Goal: Task Accomplishment & Management: Manage account settings

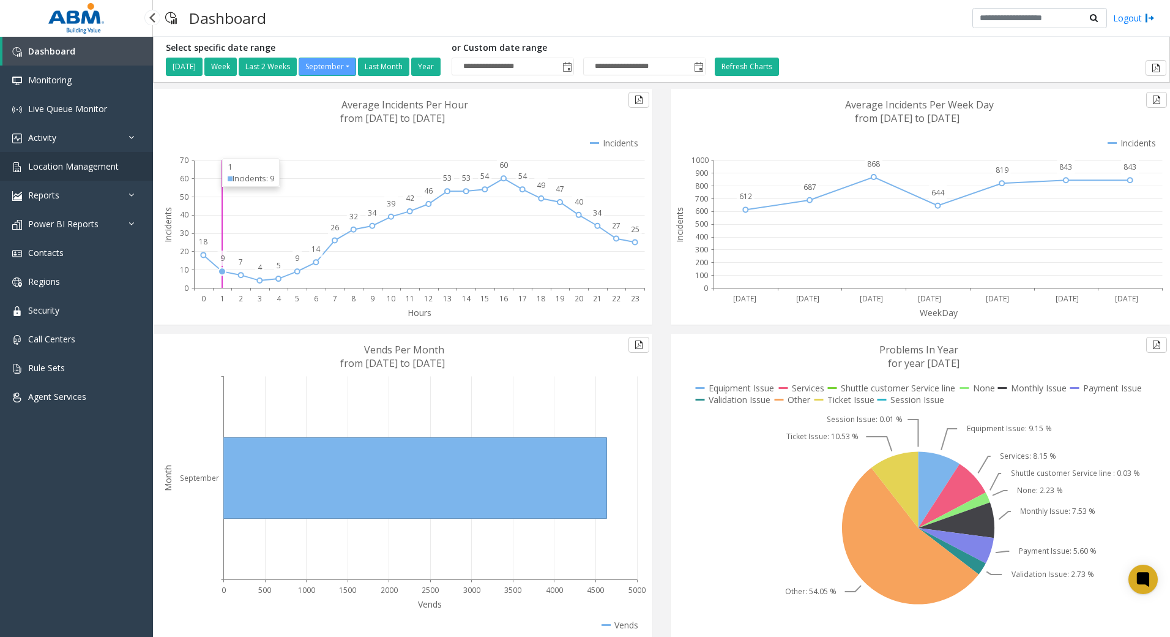
click at [59, 162] on span "Location Management" at bounding box center [73, 166] width 91 height 12
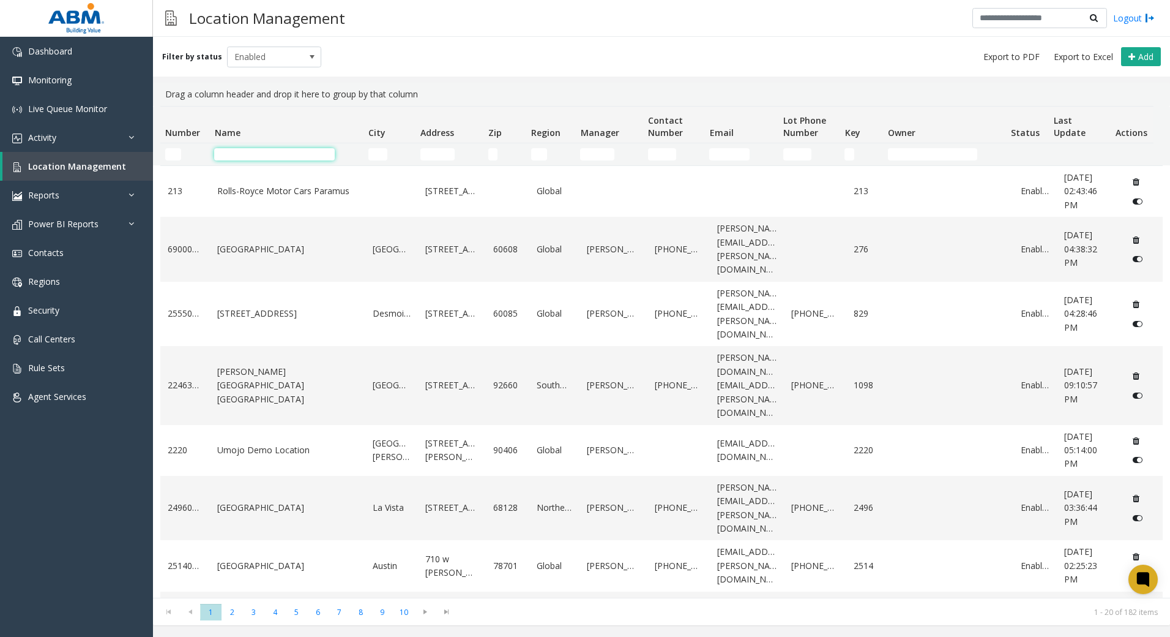
drag, startPoint x: 280, startPoint y: 155, endPoint x: 286, endPoint y: 155, distance: 6.8
click at [280, 155] on input "Name Filter" at bounding box center [274, 154] width 121 height 12
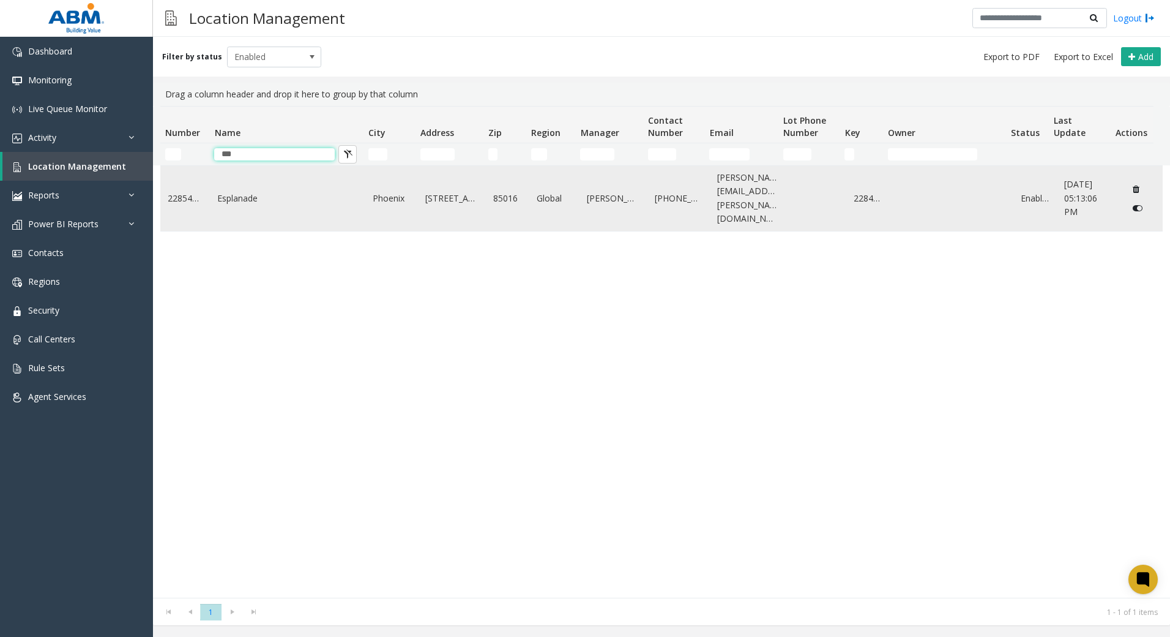
type input "***"
click at [279, 181] on td "Esplanade" at bounding box center [287, 198] width 155 height 65
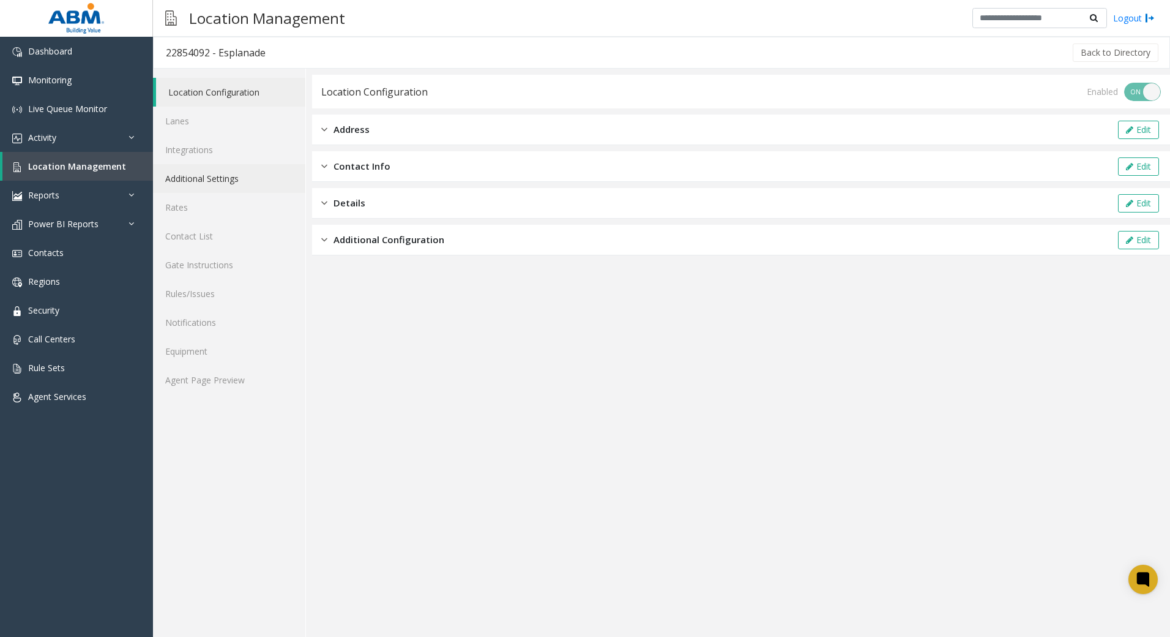
click at [206, 180] on link "Additional Settings" at bounding box center [229, 178] width 152 height 29
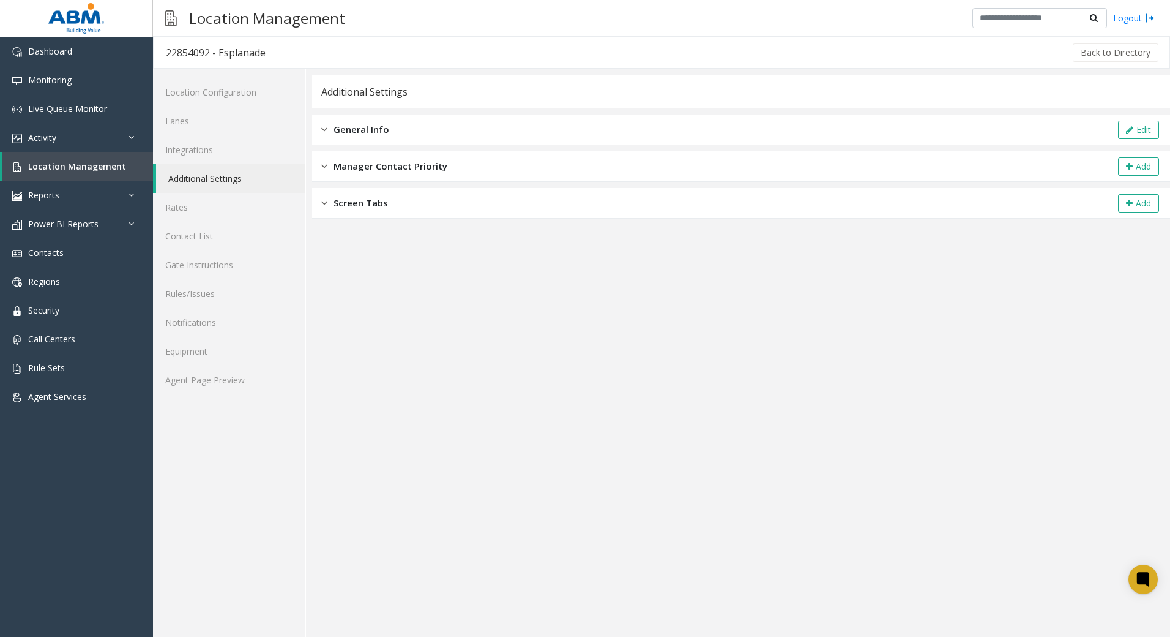
click at [357, 138] on div "General Info Edit" at bounding box center [741, 129] width 858 height 31
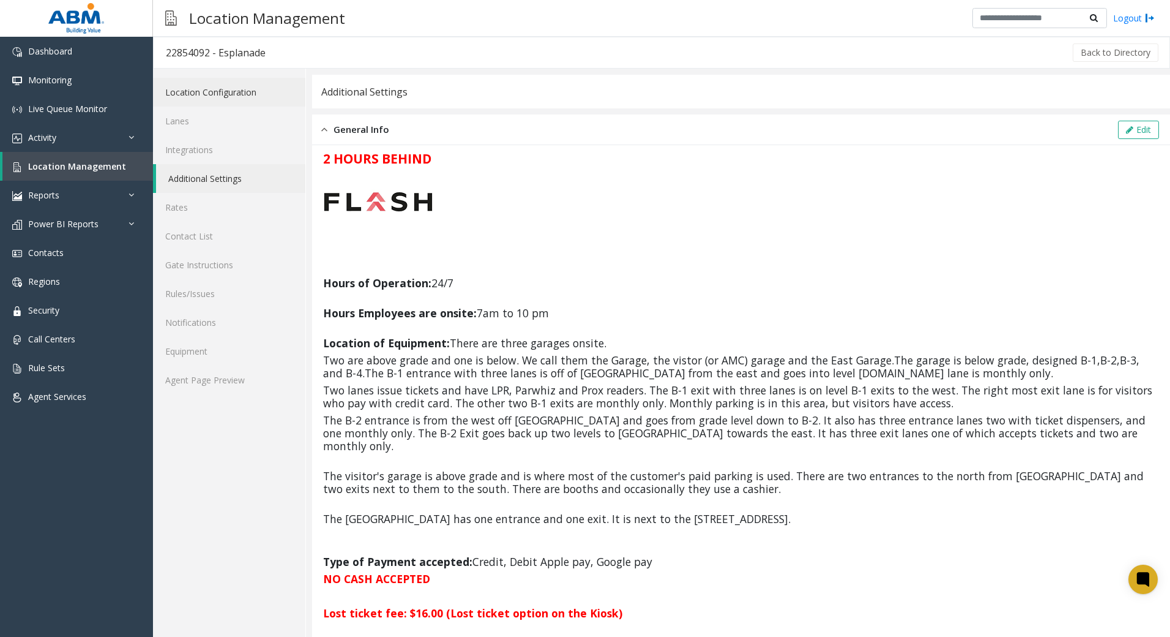
click at [193, 97] on link "Location Configuration" at bounding box center [229, 92] width 152 height 29
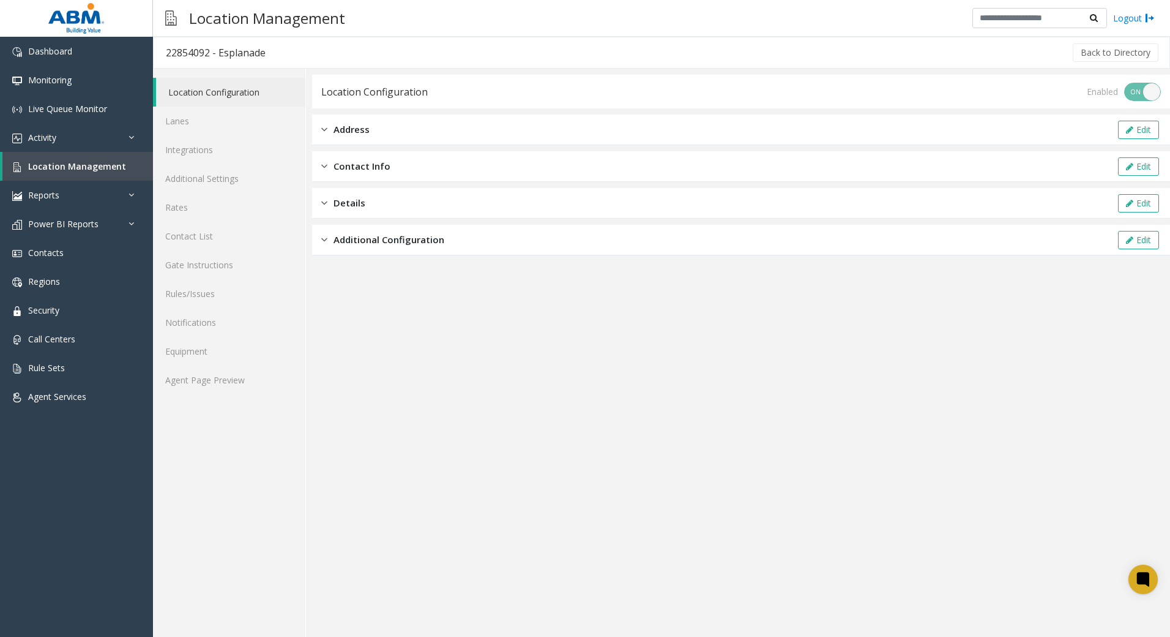
click at [359, 133] on span "Address" at bounding box center [352, 129] width 36 height 14
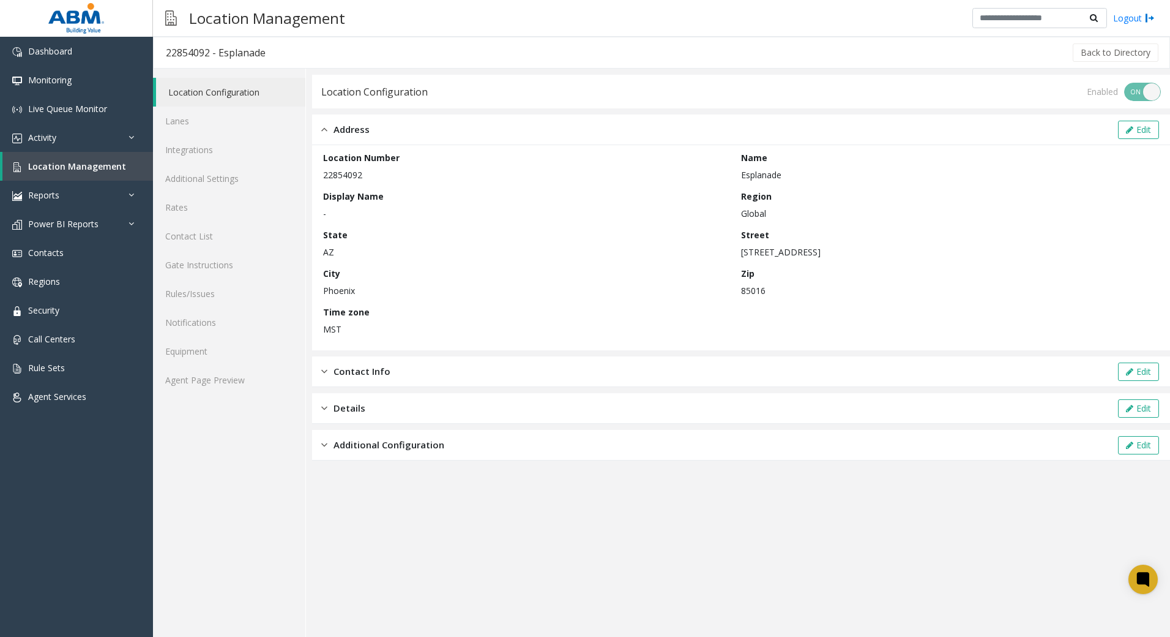
click at [400, 372] on div "Contact Info Edit" at bounding box center [741, 371] width 858 height 31
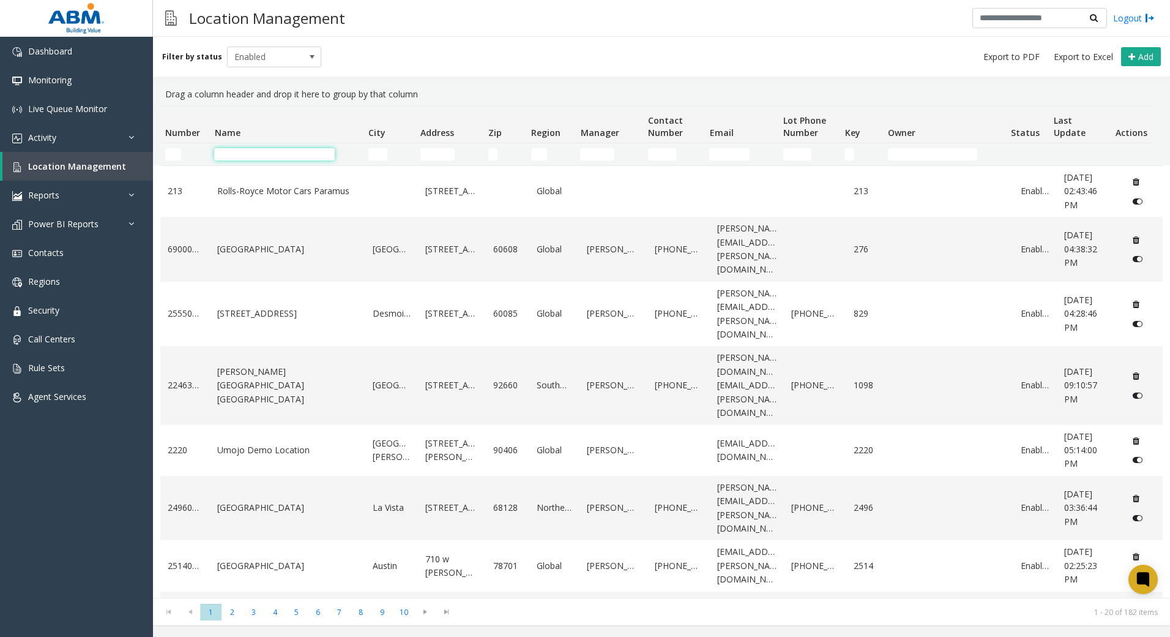
click at [307, 149] on input "Name Filter" at bounding box center [274, 154] width 121 height 12
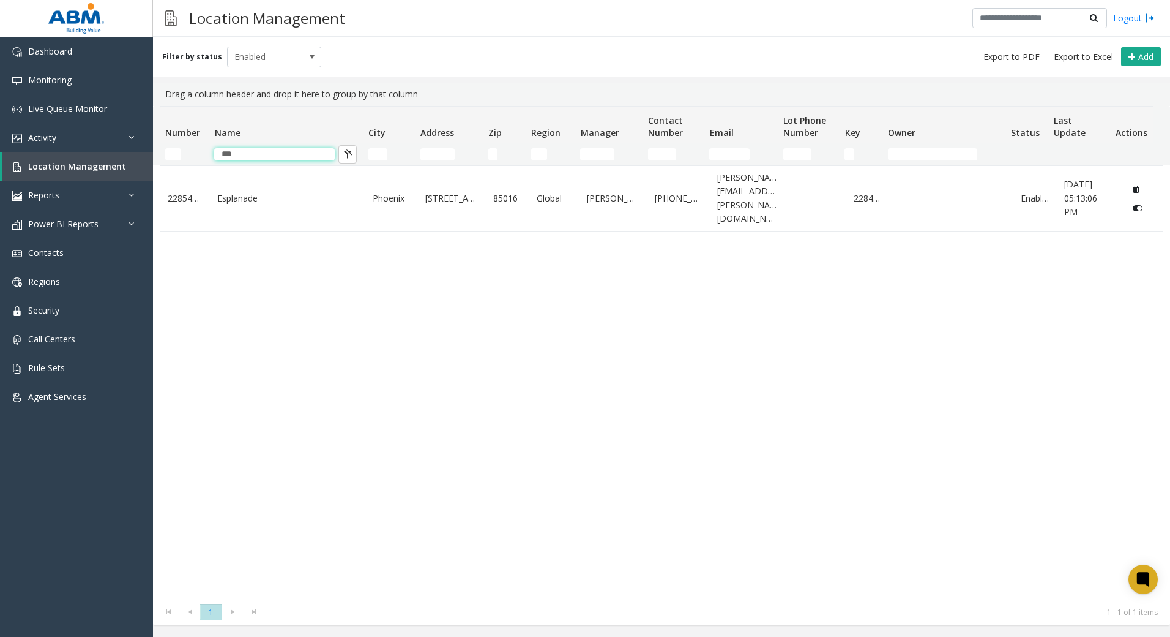
type input "***"
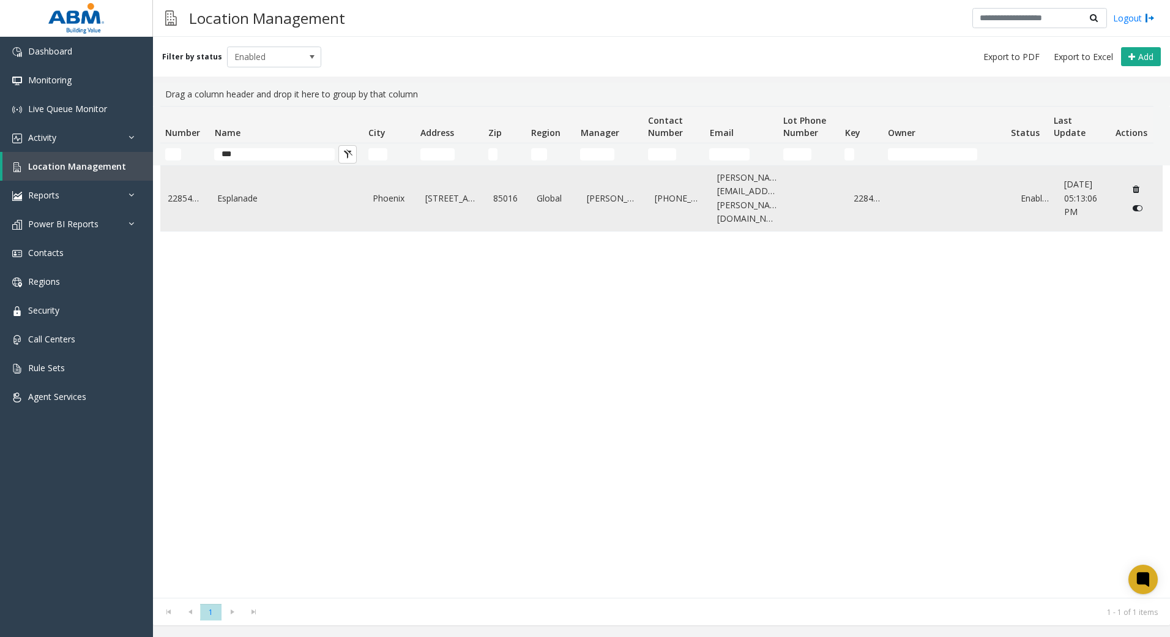
click at [307, 202] on td "Esplanade" at bounding box center [287, 198] width 155 height 65
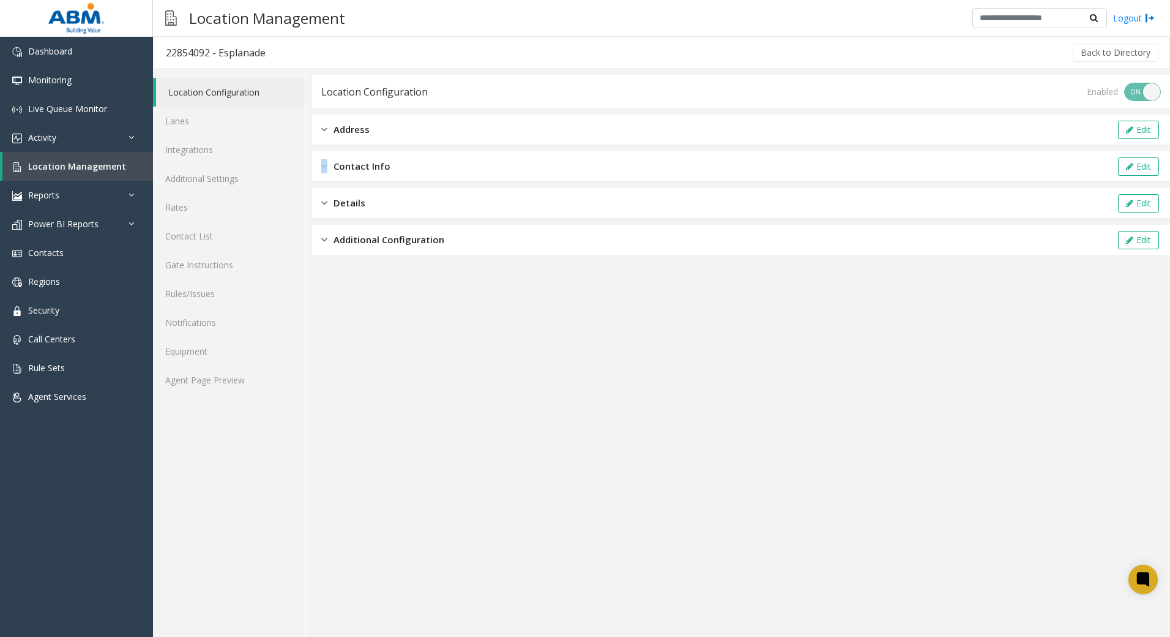
click at [331, 174] on div "Contact Info Edit" at bounding box center [741, 166] width 858 height 31
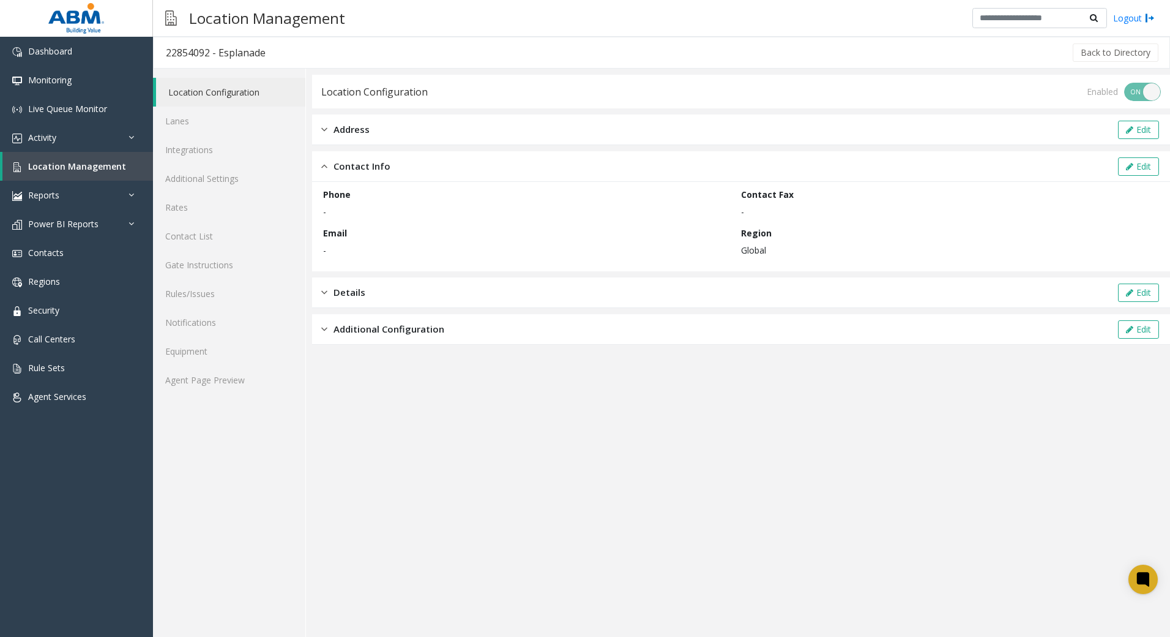
click at [346, 133] on span "Address" at bounding box center [352, 129] width 36 height 14
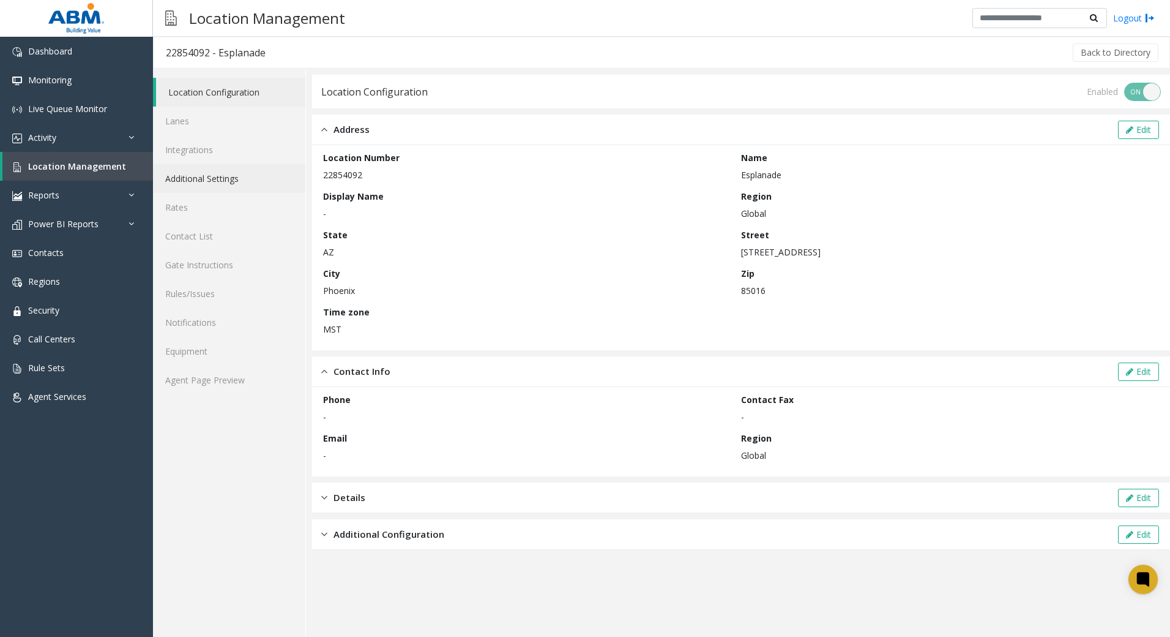
click at [249, 173] on link "Additional Settings" at bounding box center [229, 178] width 152 height 29
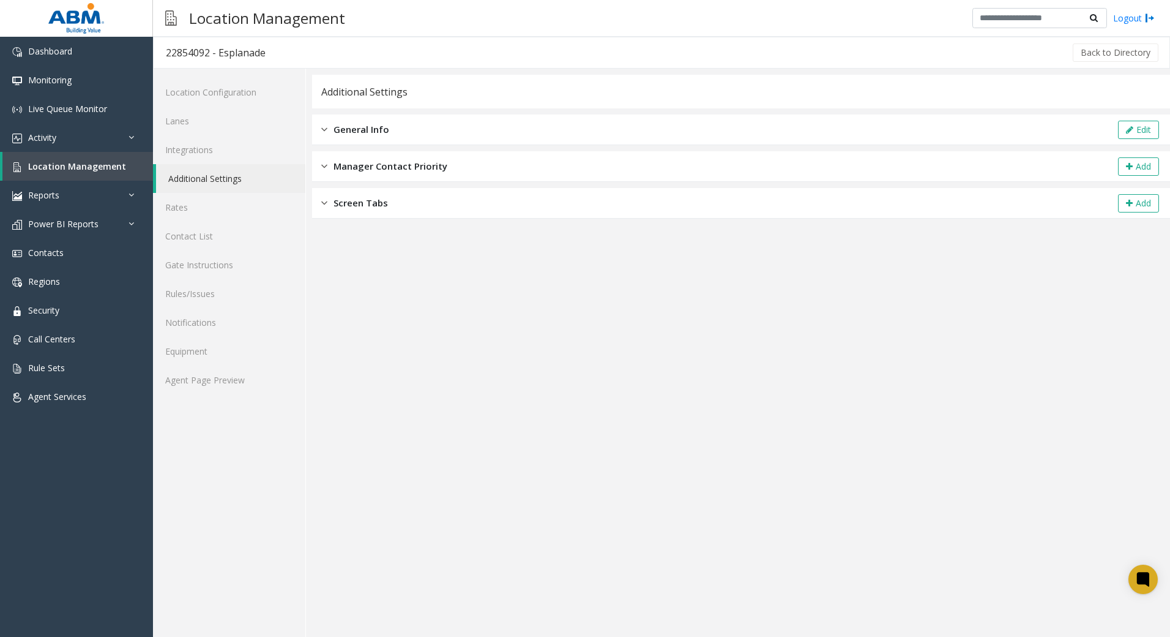
drag, startPoint x: 421, startPoint y: 127, endPoint x: 542, endPoint y: 129, distance: 120.6
click at [421, 125] on div "General Info Edit" at bounding box center [741, 129] width 858 height 31
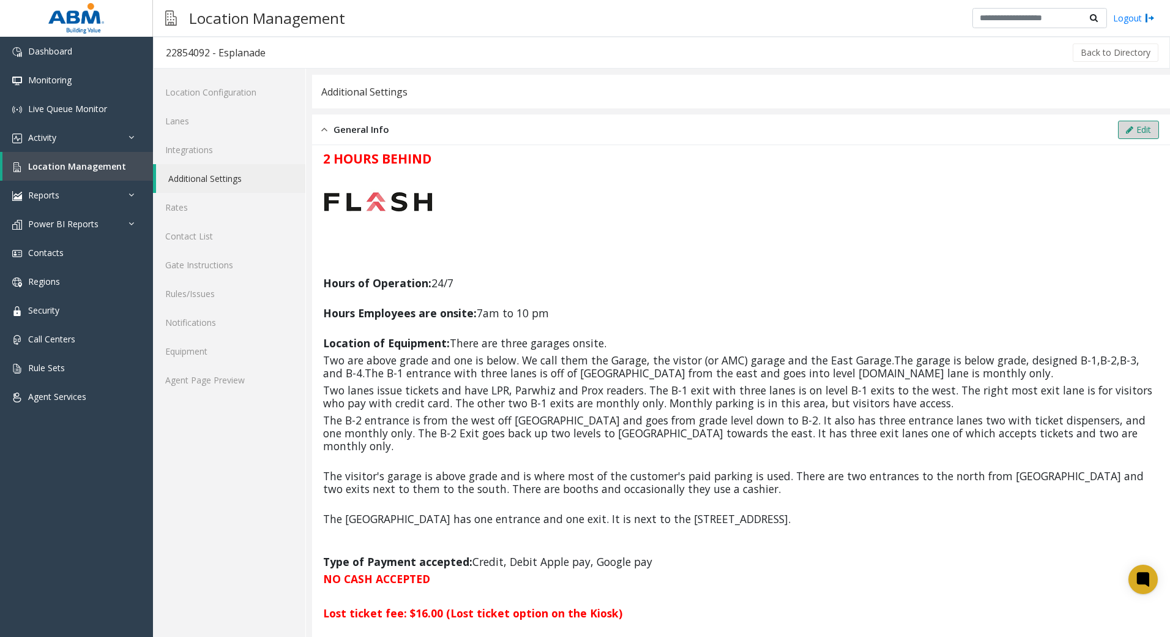
click at [1145, 126] on button "Edit" at bounding box center [1138, 130] width 41 height 18
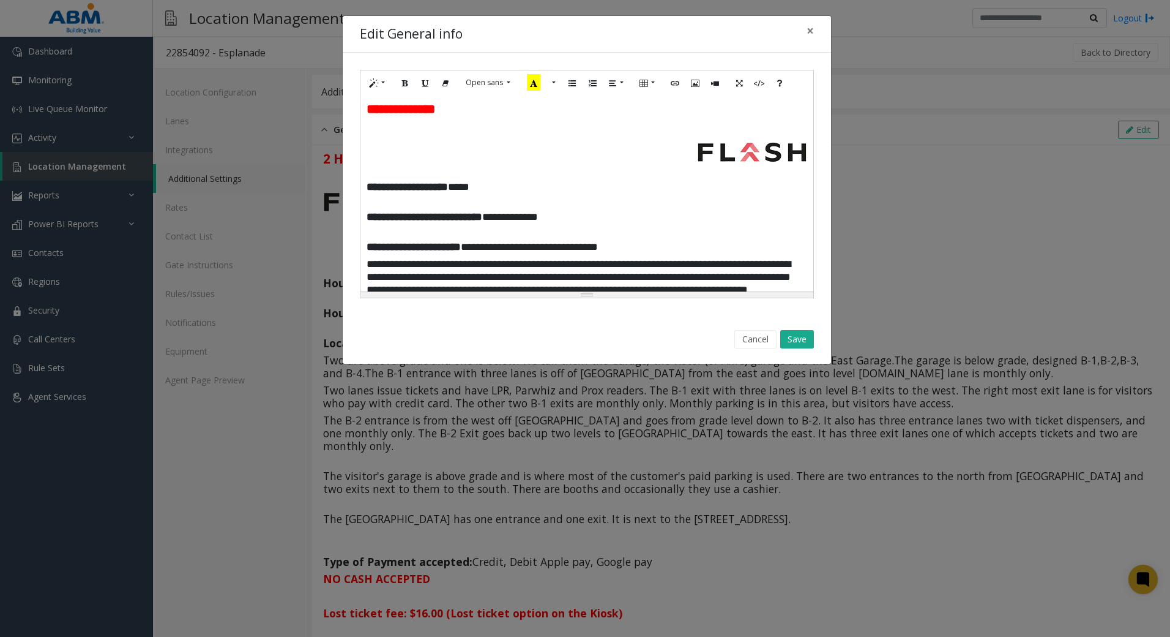
click at [365, 108] on div "**********" at bounding box center [587, 193] width 453 height 196
click at [385, 120] on div "**********" at bounding box center [587, 193] width 453 height 196
click at [551, 80] on button "More Color" at bounding box center [553, 82] width 12 height 19
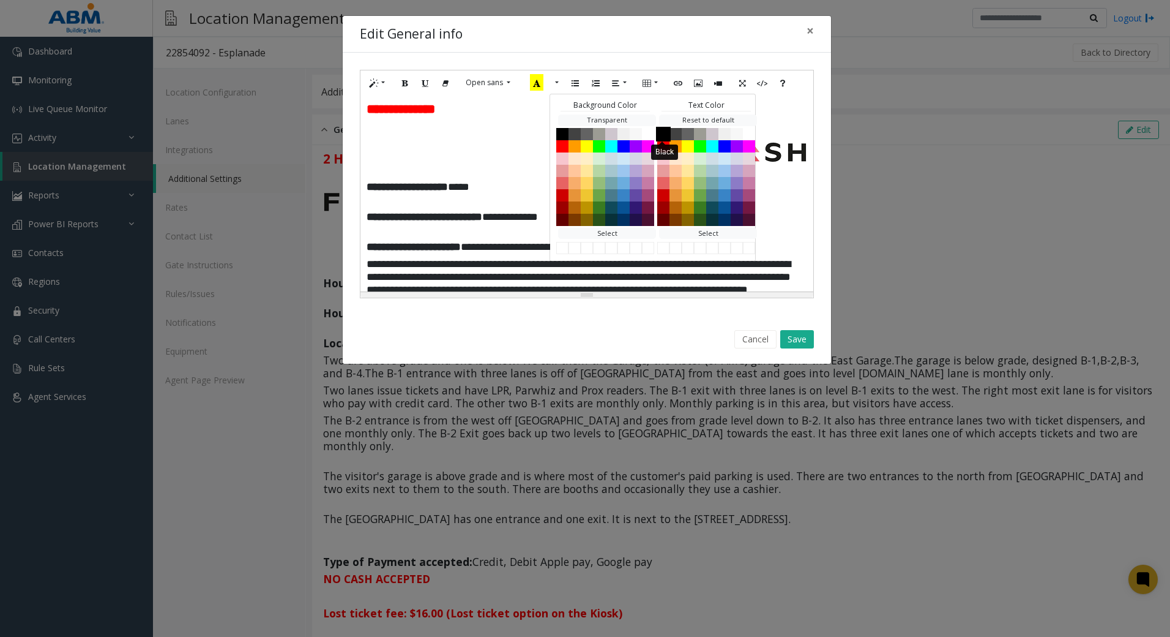
click at [659, 130] on button "Black" at bounding box center [663, 133] width 15 height 15
click at [402, 136] on h4 at bounding box center [587, 128] width 441 height 15
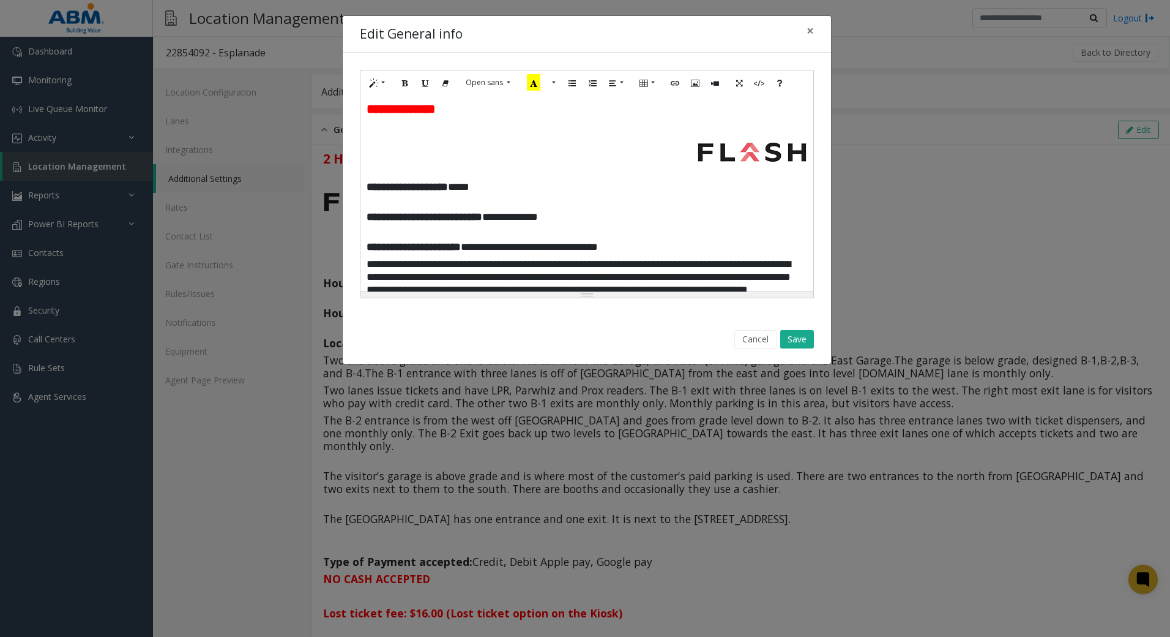
click at [376, 127] on h4 at bounding box center [587, 128] width 441 height 15
click at [807, 338] on button "Save" at bounding box center [797, 339] width 34 height 18
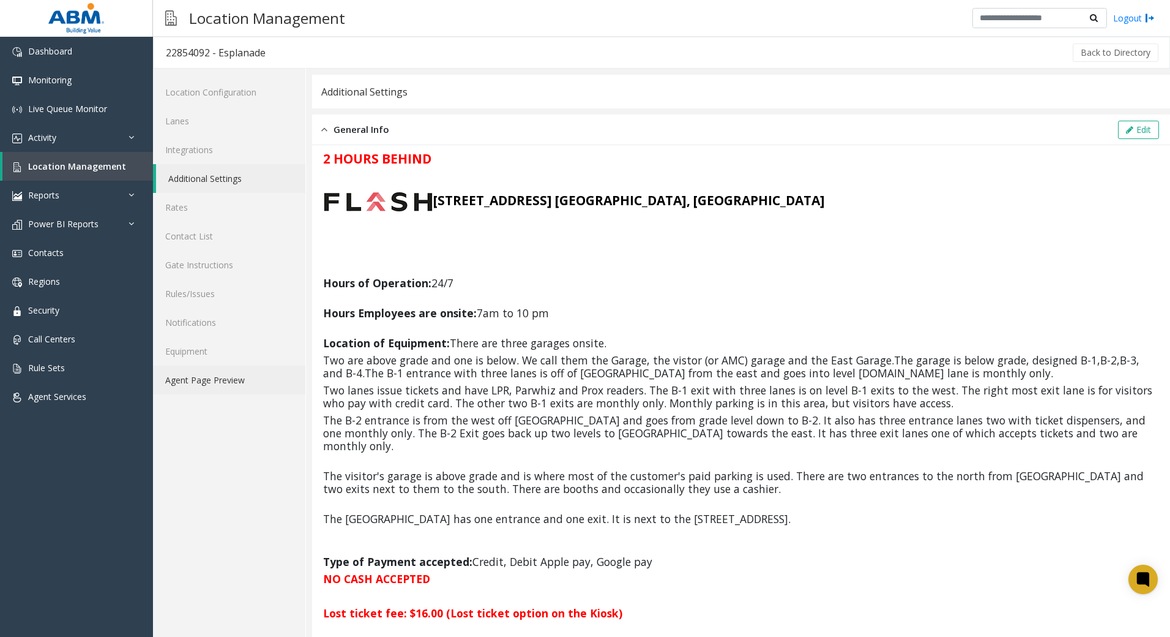
click at [243, 377] on link "Agent Page Preview" at bounding box center [229, 379] width 152 height 29
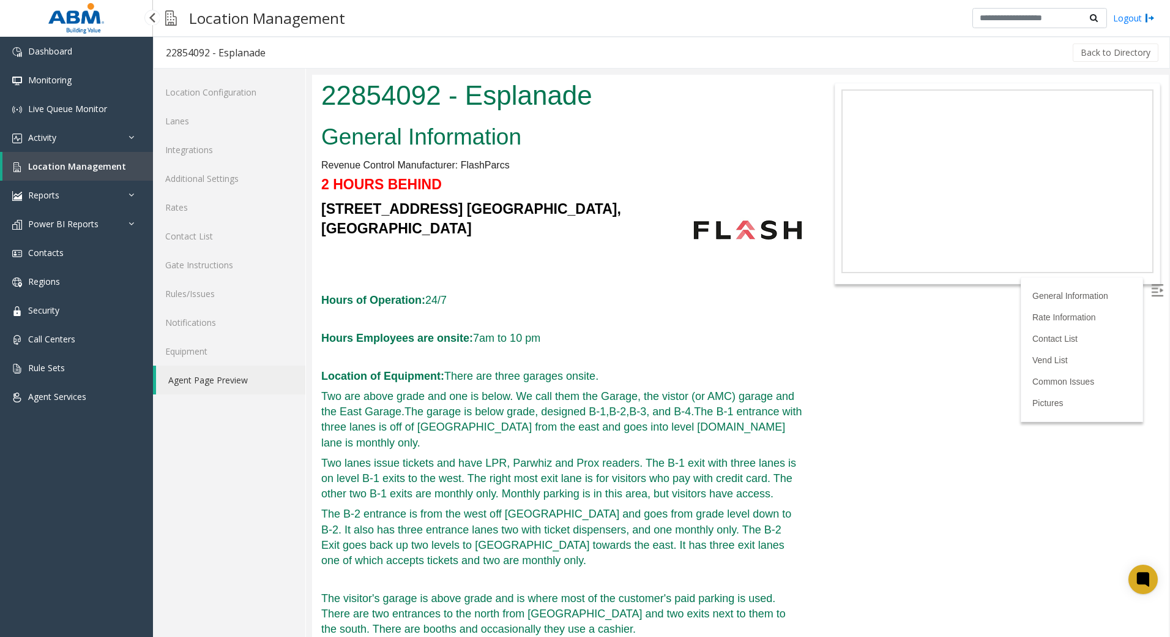
click at [121, 162] on link "Location Management" at bounding box center [77, 166] width 151 height 29
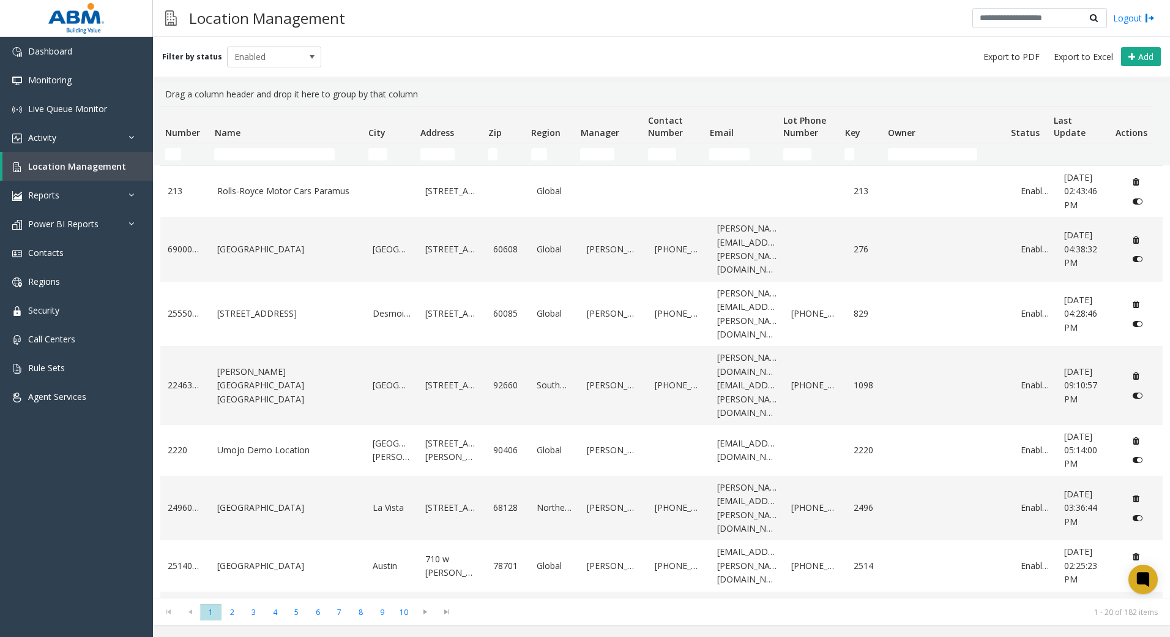
drag, startPoint x: 286, startPoint y: 162, endPoint x: 285, endPoint y: 153, distance: 9.2
click at [286, 160] on td "Name Filter" at bounding box center [286, 154] width 154 height 22
click at [285, 153] on input "Name Filter" at bounding box center [274, 154] width 121 height 12
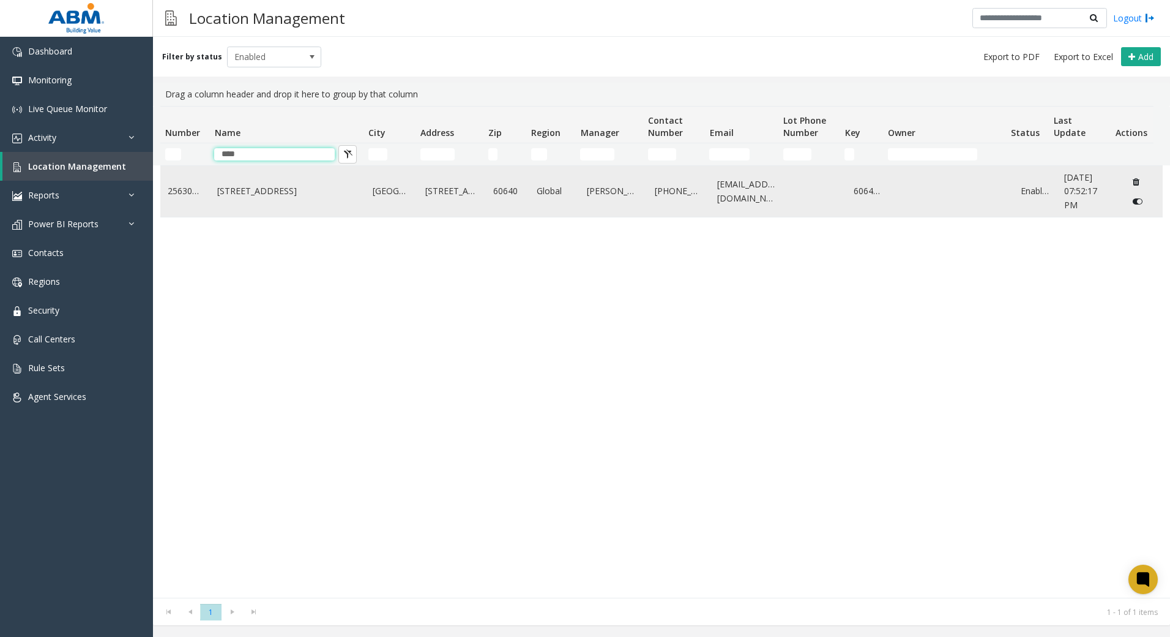
type input "****"
click at [288, 201] on td "[STREET_ADDRESS]" at bounding box center [287, 191] width 155 height 51
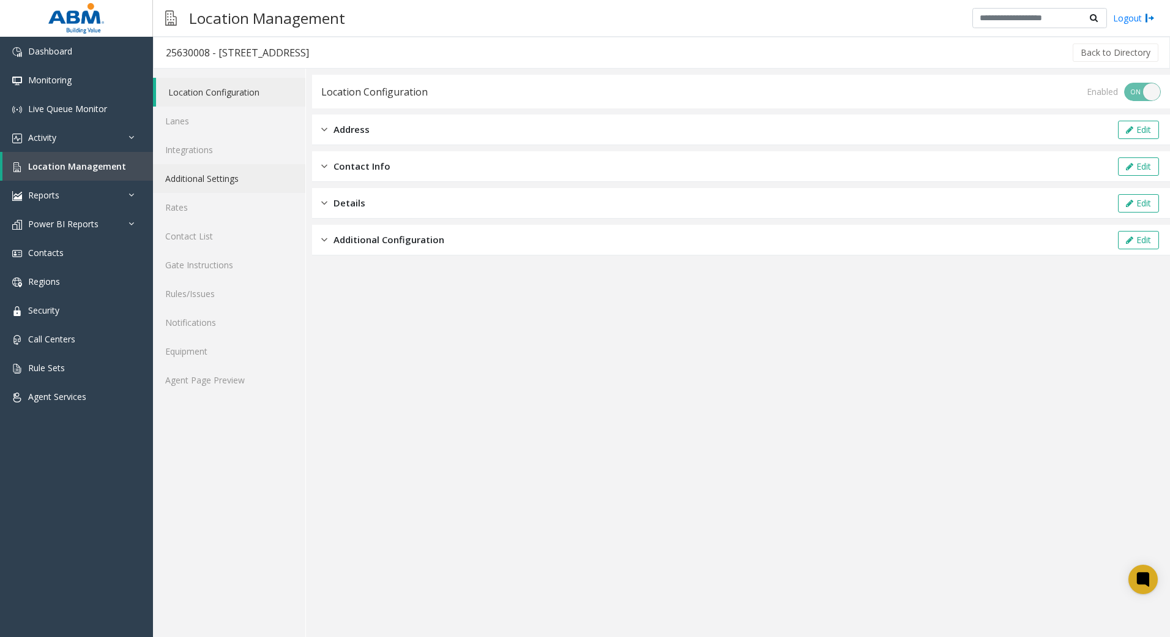
click at [220, 181] on link "Additional Settings" at bounding box center [229, 178] width 152 height 29
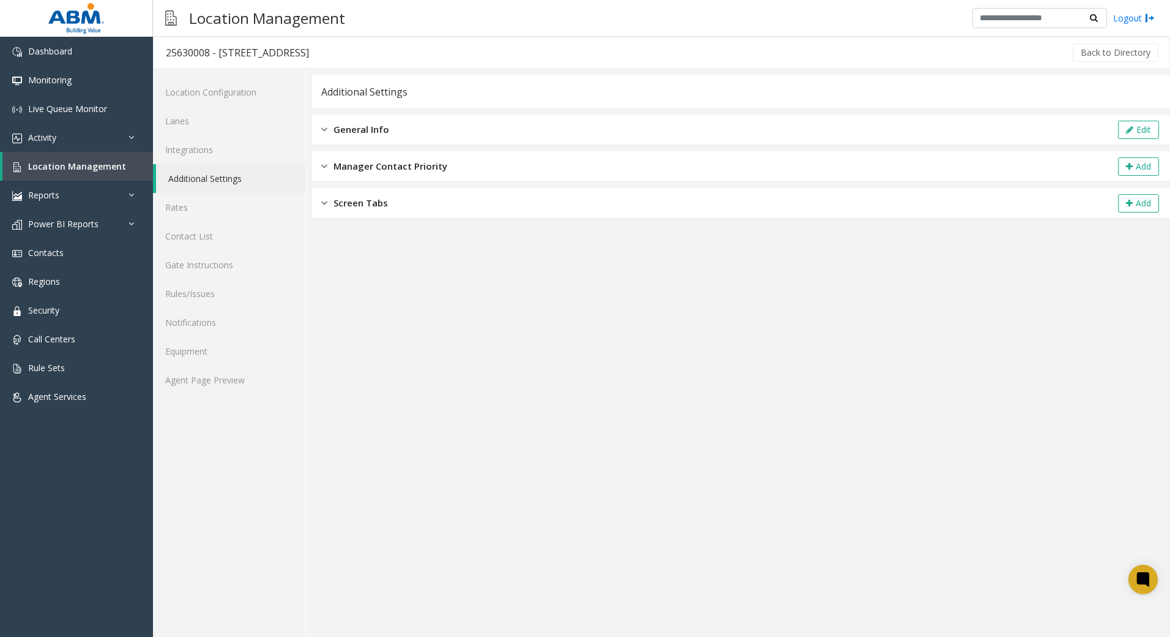
click at [469, 141] on div "General Info Edit" at bounding box center [741, 129] width 858 height 31
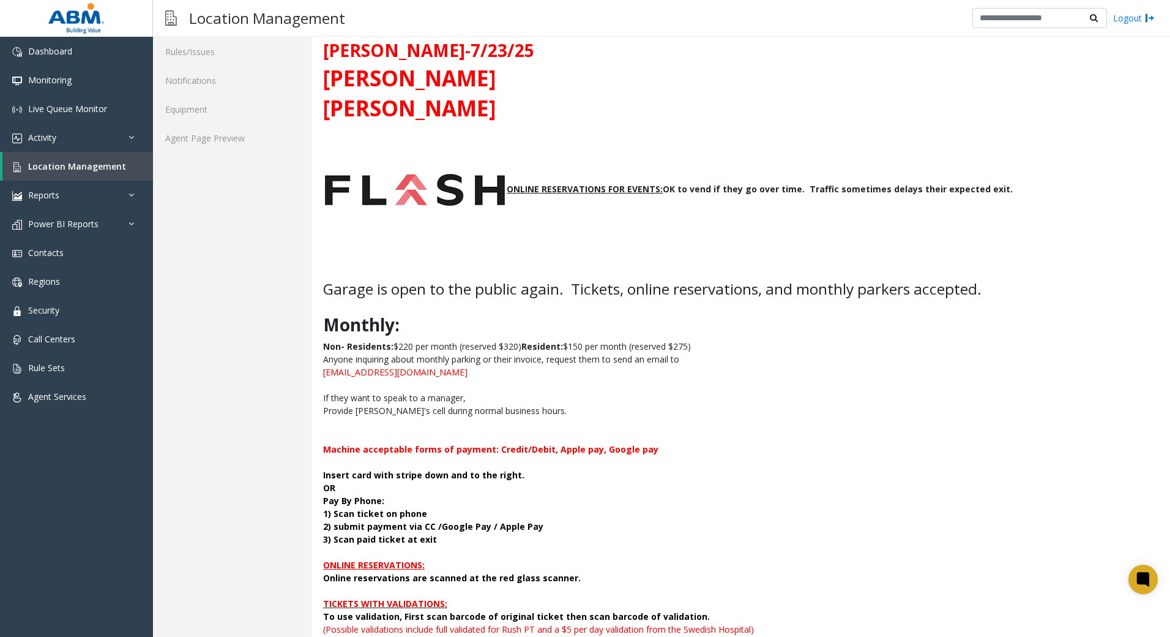
scroll to position [245, 0]
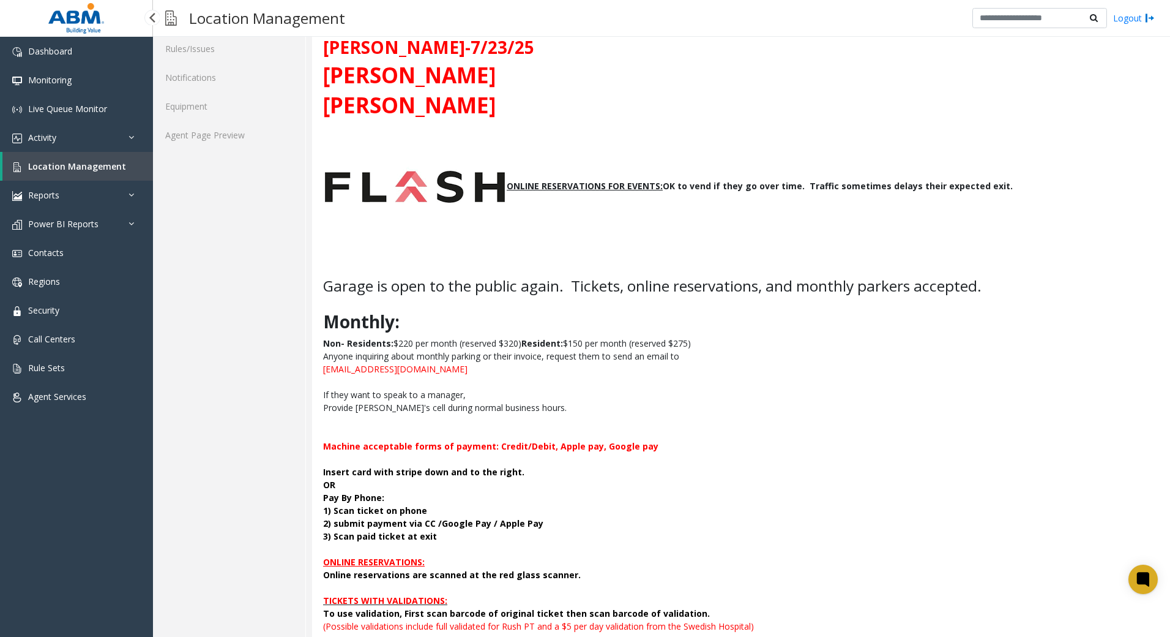
click at [43, 171] on span "Location Management" at bounding box center [77, 166] width 98 height 12
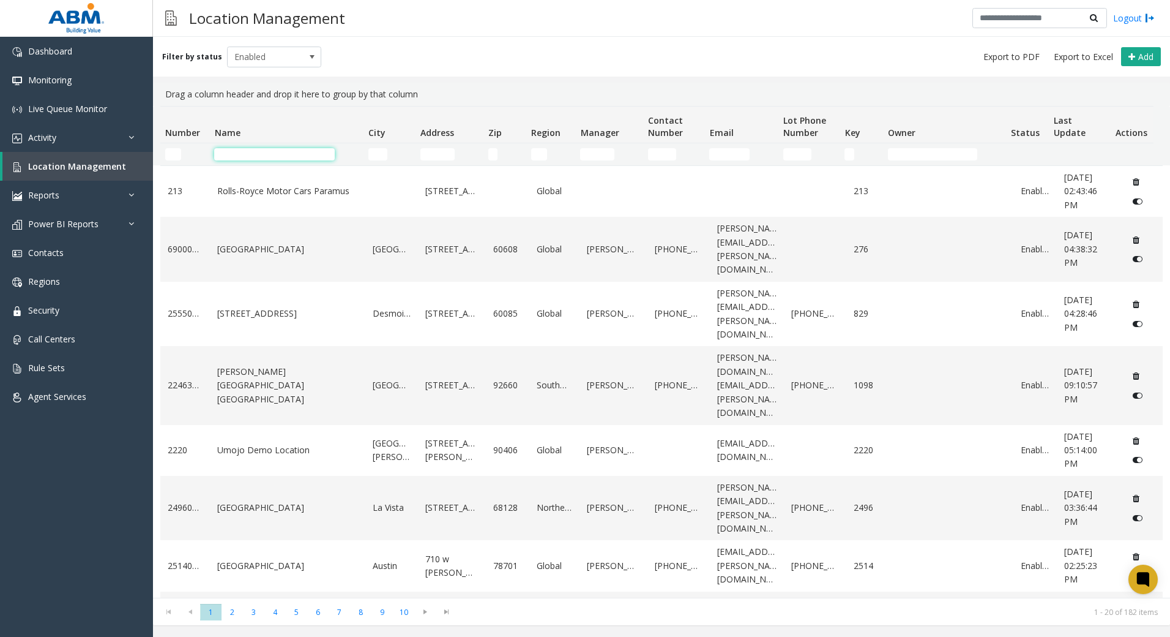
click at [283, 160] on td "Name Filter" at bounding box center [286, 154] width 154 height 22
type input "*******"
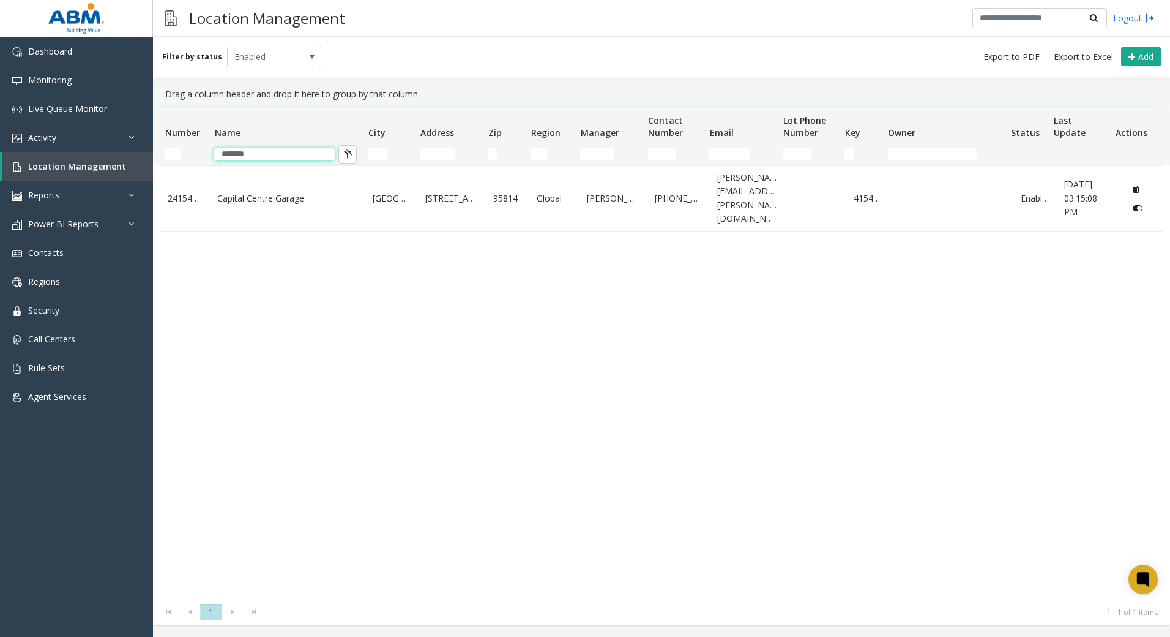
drag, startPoint x: 287, startPoint y: 156, endPoint x: 191, endPoint y: 161, distance: 96.2
click at [191, 161] on tr "*******" at bounding box center [656, 154] width 993 height 22
